Goal: Task Accomplishment & Management: Manage account settings

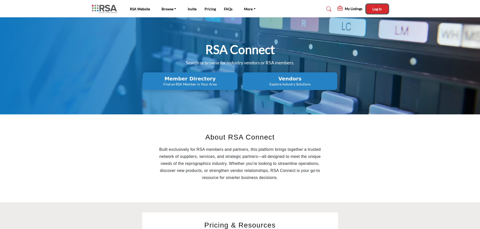
click at [375, 8] on span "Log In" at bounding box center [377, 9] width 9 height 4
click at [236, 86] on p "Explore Industry Solutions" at bounding box center [190, 84] width 92 height 5
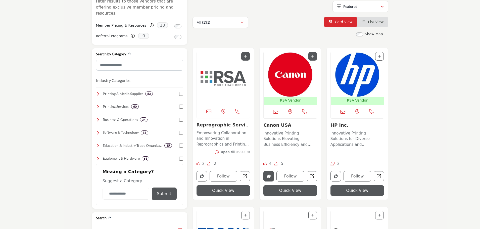
scroll to position [50, 0]
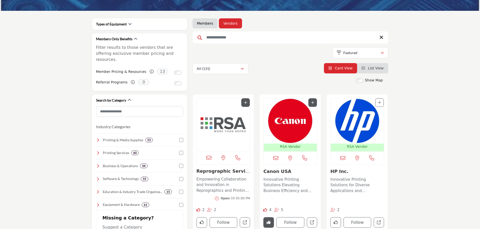
click at [221, 124] on img "Open Listing in new tab" at bounding box center [223, 124] width 53 height 53
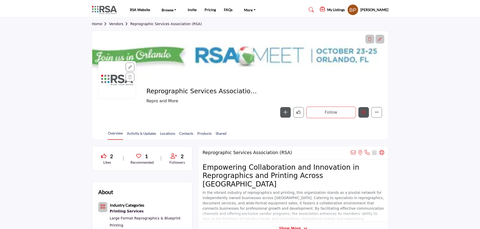
click at [366, 111] on button "Edit company" at bounding box center [363, 112] width 11 height 11
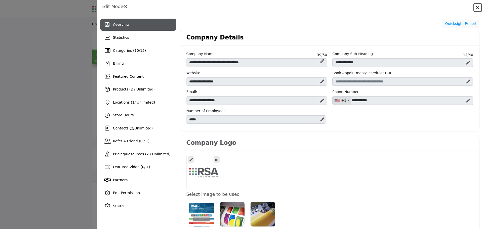
click at [478, 6] on button "Close" at bounding box center [477, 7] width 7 height 7
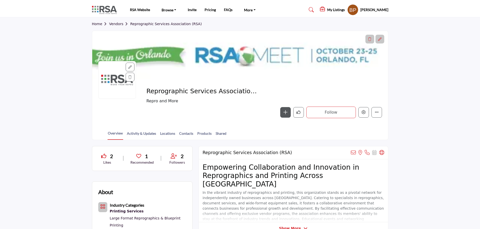
click at [97, 22] on link "Home" at bounding box center [100, 24] width 17 height 4
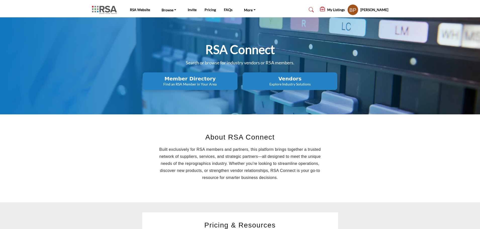
click at [193, 83] on p "Find an RSA Member in Your Area" at bounding box center [190, 84] width 92 height 5
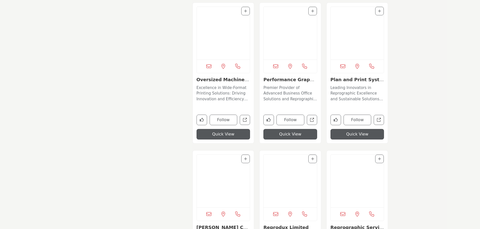
scroll to position [2664, 0]
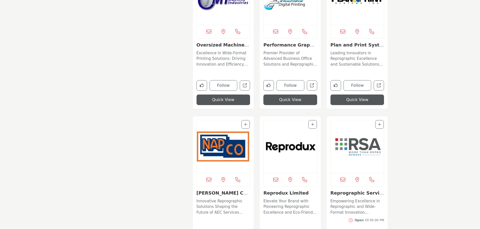
scroll to position [2603, 0]
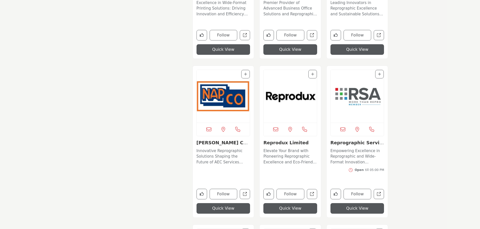
click at [359, 108] on img "Open Listing in new tab" at bounding box center [357, 96] width 53 height 53
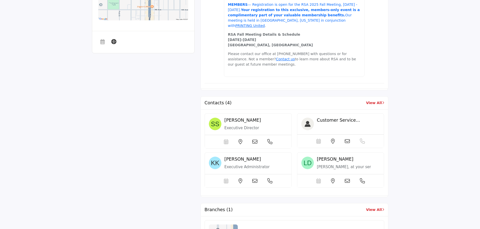
scroll to position [276, 0]
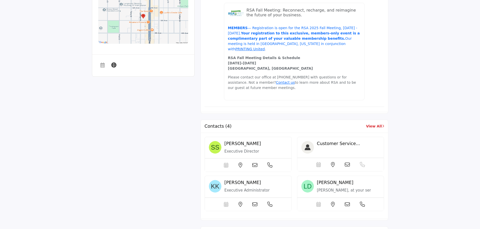
click at [378, 124] on link "View All" at bounding box center [375, 126] width 18 height 5
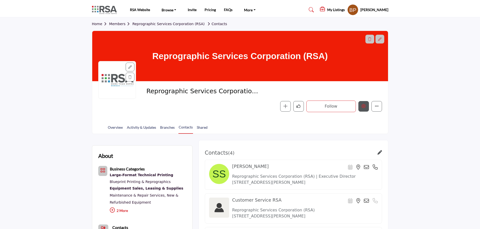
click at [368, 107] on button "Edit company" at bounding box center [363, 106] width 11 height 11
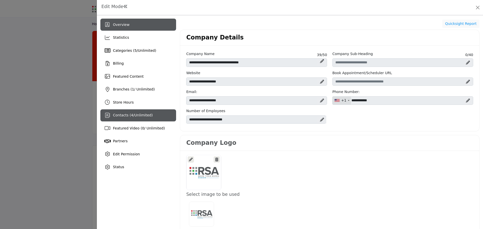
click at [139, 116] on span "Unlimited" at bounding box center [142, 115] width 17 height 4
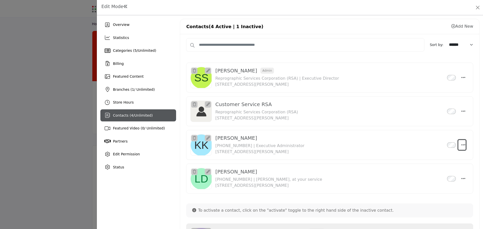
click at [461, 143] on icon "Select Droddown options" at bounding box center [463, 145] width 4 height 5
click at [428, 169] on link "Edit Contact" at bounding box center [438, 168] width 49 height 9
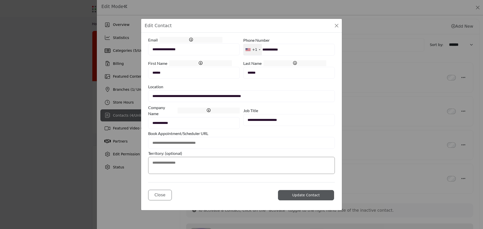
type input "**********"
type input "********"
type input "*****"
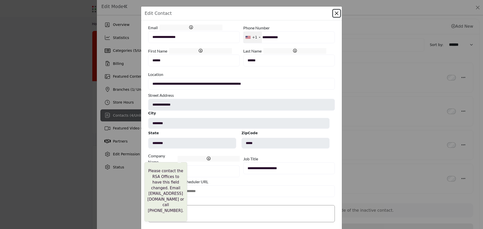
click at [207, 158] on icon at bounding box center [209, 159] width 4 height 4
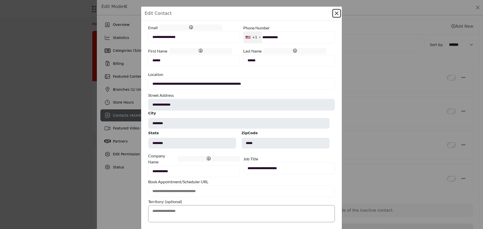
click at [208, 164] on div "Company Name Please contact the RSA Offices to have this field changed. Email […" at bounding box center [193, 158] width 91 height 13
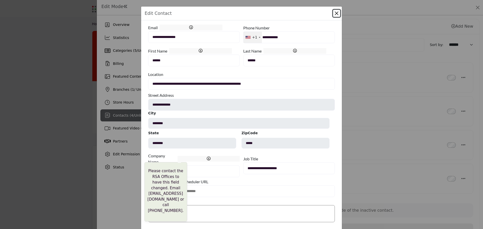
click at [208, 159] on icon at bounding box center [209, 159] width 4 height 4
click at [209, 159] on icon at bounding box center [209, 159] width 4 height 4
